Goal: Check status: Check status

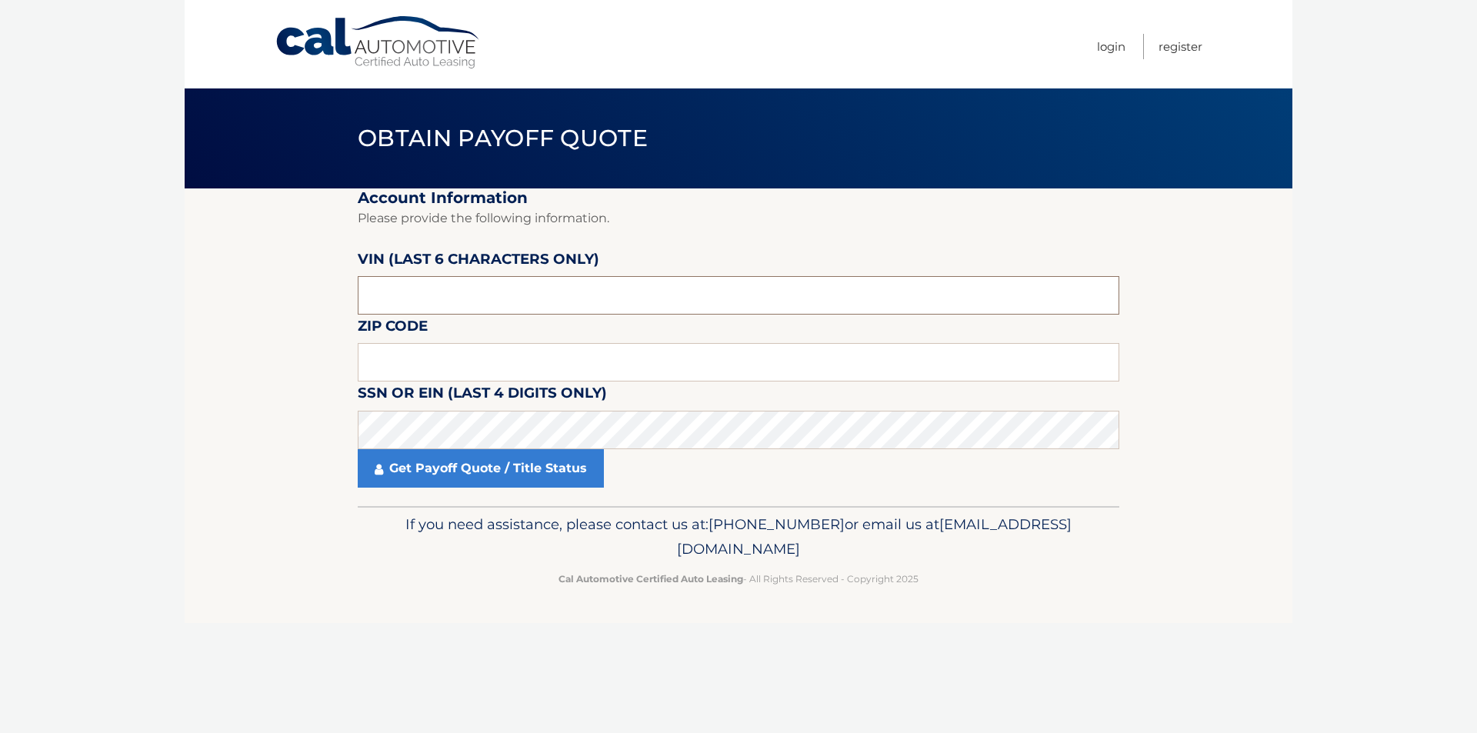
drag, startPoint x: 405, startPoint y: 293, endPoint x: 249, endPoint y: 275, distance: 157.1
click at [252, 276] on section "Account Information Please provide the following information. [PERSON_NAME] (la…" at bounding box center [738, 347] width 1107 height 318
paste input "616571"
type input "616571"
click at [384, 356] on input "text" at bounding box center [738, 362] width 761 height 38
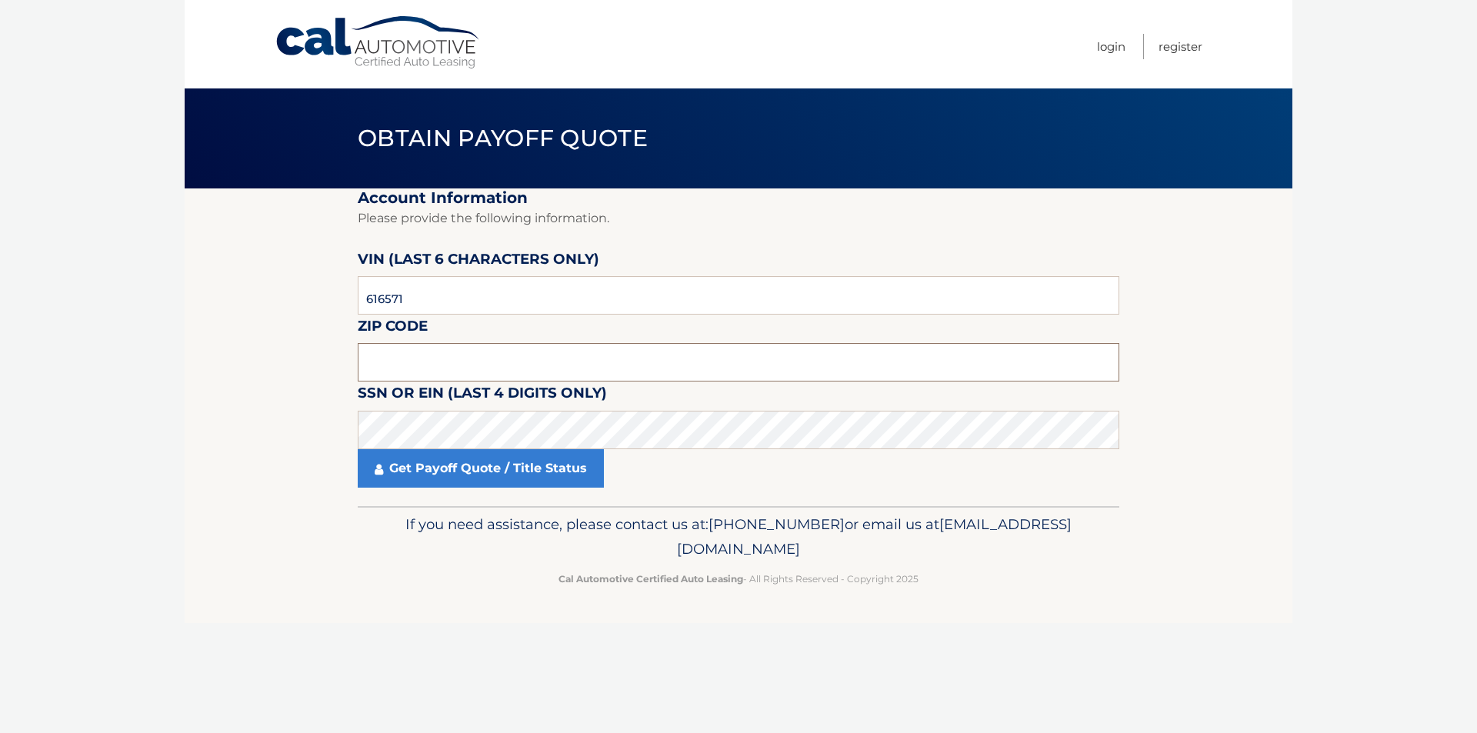
paste input "02472"
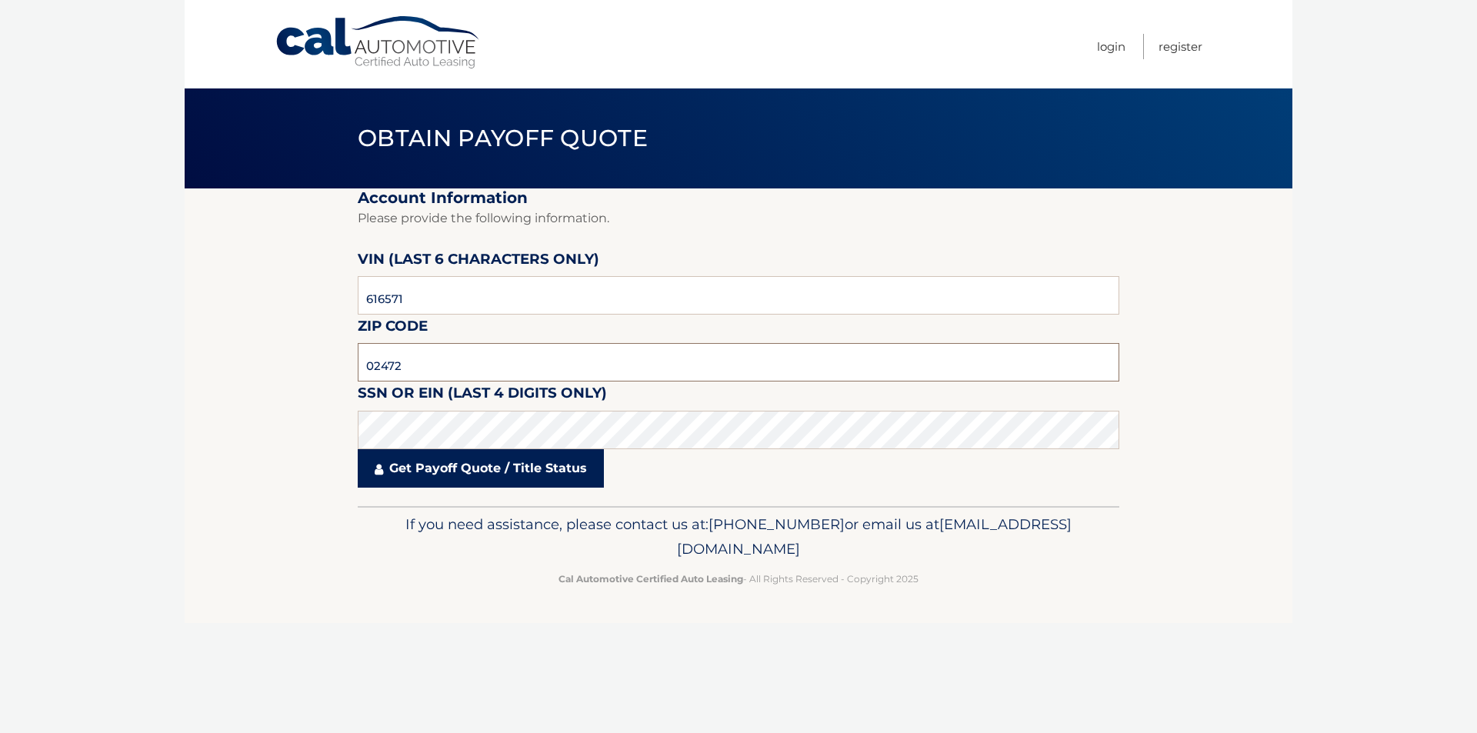
type input "02472"
click at [411, 472] on link "Get Payoff Quote / Title Status" at bounding box center [481, 468] width 246 height 38
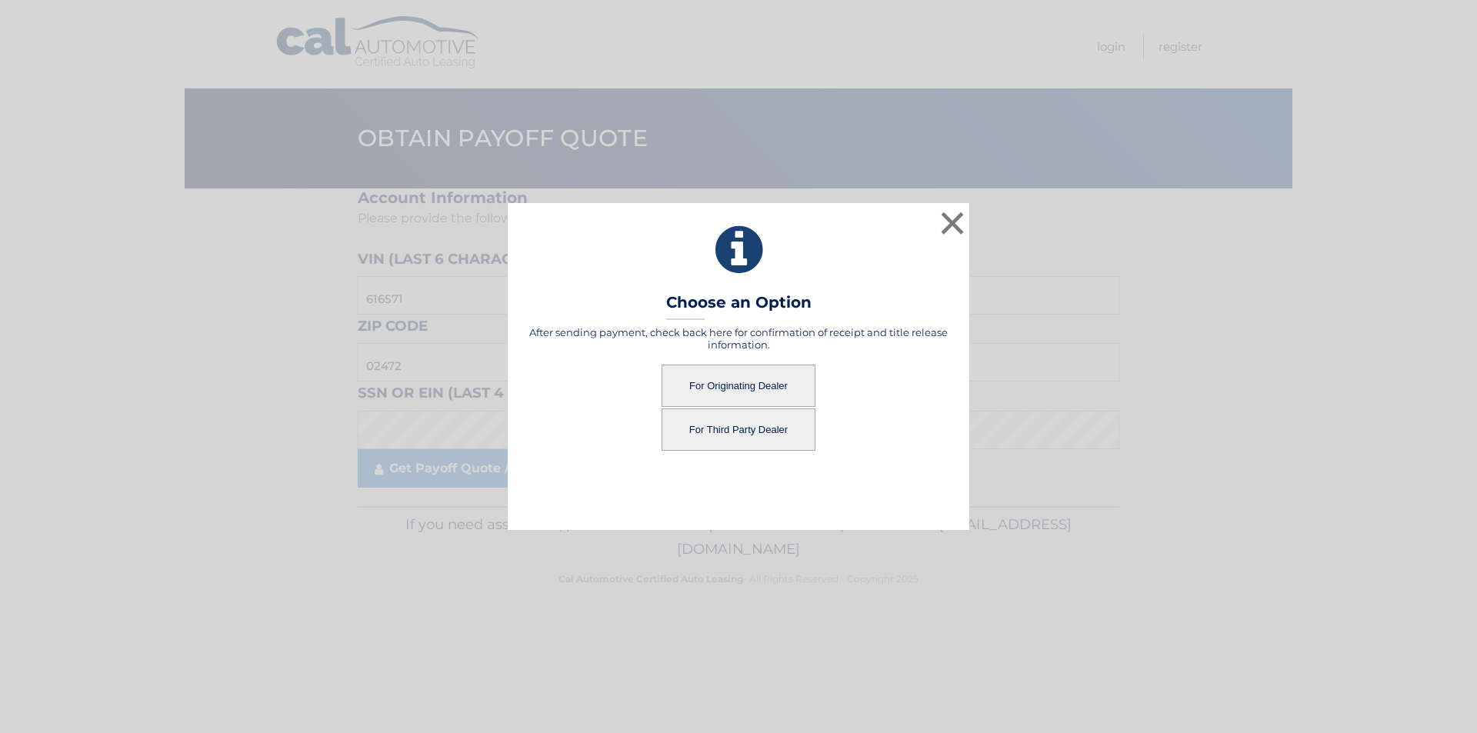
click at [712, 377] on button "For Originating Dealer" at bounding box center [738, 386] width 154 height 42
click at [718, 390] on button "For Originating Dealer" at bounding box center [738, 386] width 154 height 42
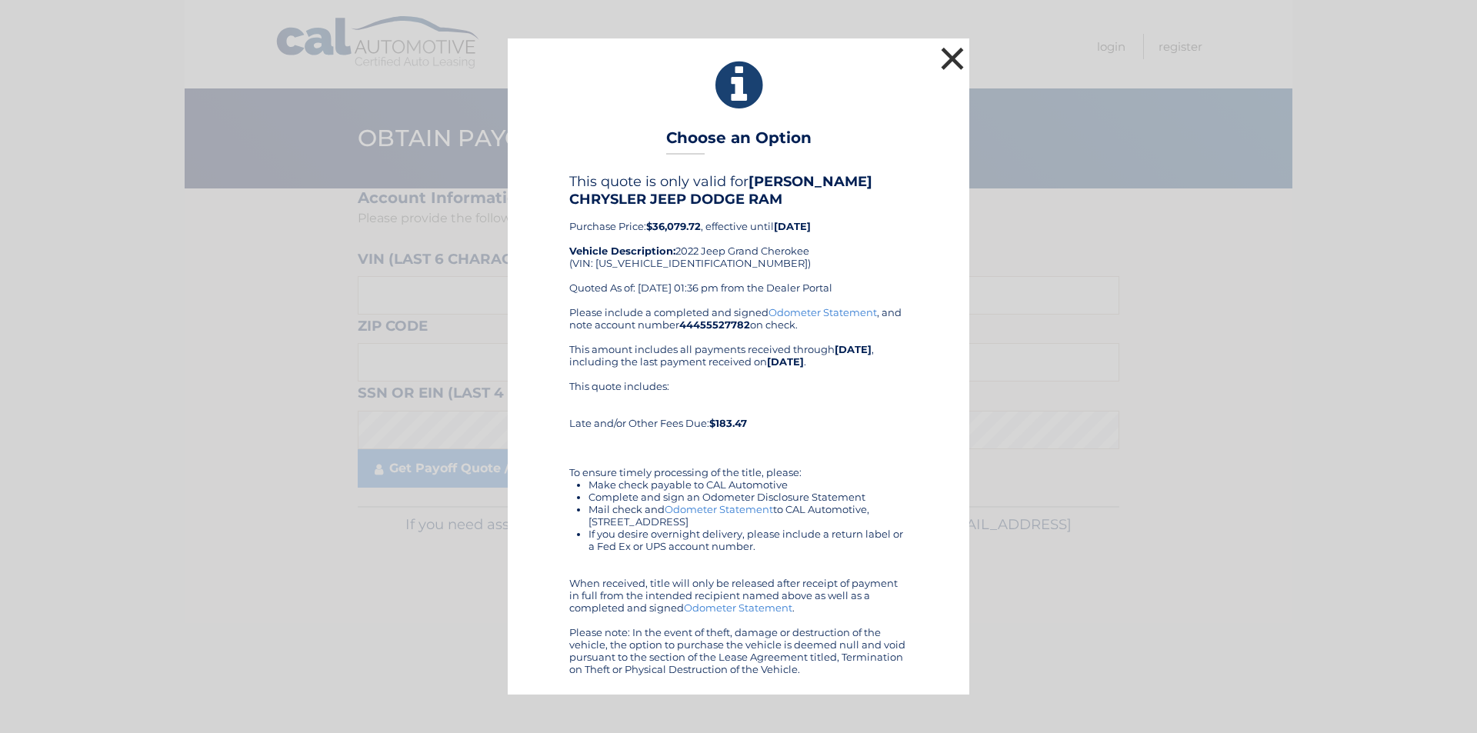
click at [953, 52] on button "×" at bounding box center [952, 58] width 31 height 31
